Goal: Task Accomplishment & Management: Manage account settings

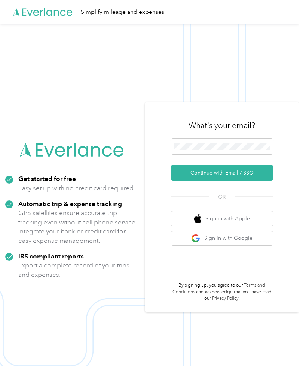
click at [10, 117] on img at bounding box center [149, 207] width 299 height 366
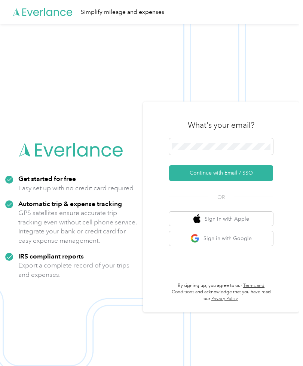
scroll to position [39, 0]
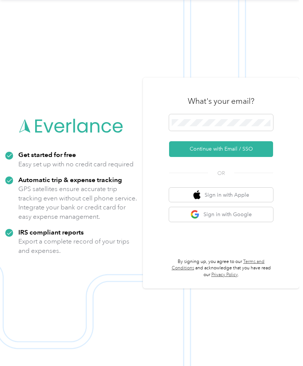
click at [10, 115] on div "Get started for free Easy set up with no credit card required Automatic trip & …" at bounding box center [71, 183] width 143 height 168
click at [86, 87] on img at bounding box center [149, 183] width 299 height 366
click at [89, 85] on img at bounding box center [149, 183] width 299 height 366
click at [240, 148] on button "Continue with Email / SSO" at bounding box center [221, 149] width 104 height 16
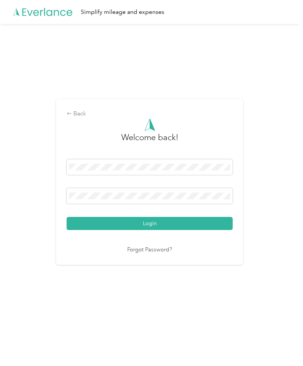
scroll to position [1, 0]
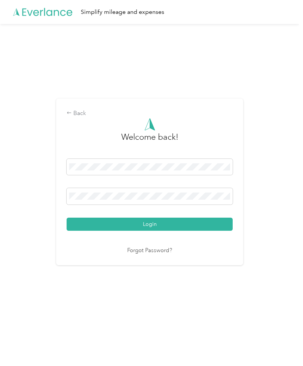
click at [67, 201] on div "Back Welcome back! Login Forgot Password?" at bounding box center [149, 181] width 187 height 167
click at [152, 231] on button "Login" at bounding box center [150, 223] width 166 height 13
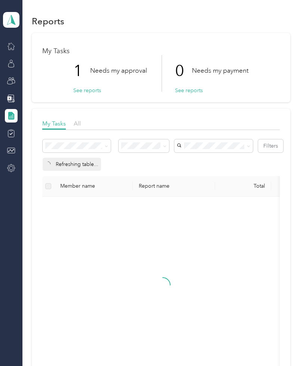
click at [83, 88] on button "See reports" at bounding box center [87, 90] width 28 height 8
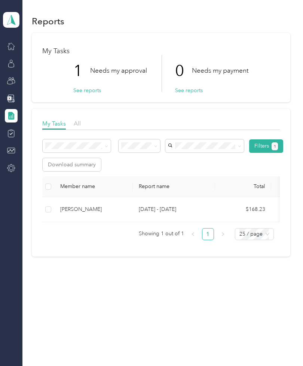
click at [76, 178] on th "Member name" at bounding box center [93, 186] width 79 height 21
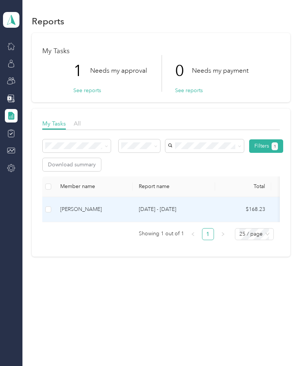
click at [74, 203] on td "[PERSON_NAME]" at bounding box center [93, 209] width 79 height 25
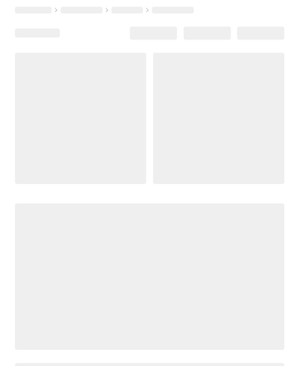
click at [74, 203] on div at bounding box center [150, 201] width 270 height 297
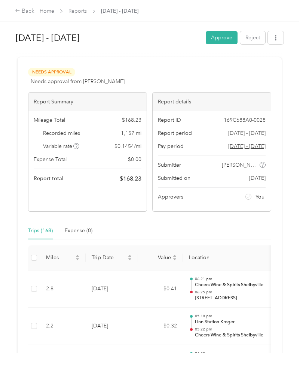
click at [226, 36] on button "Approve" at bounding box center [222, 37] width 32 height 13
